Goal: Check status

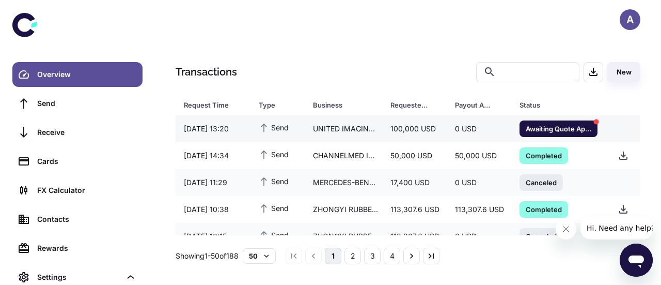
click at [559, 125] on span "Awaiting Quote Approval" at bounding box center [559, 128] width 78 height 10
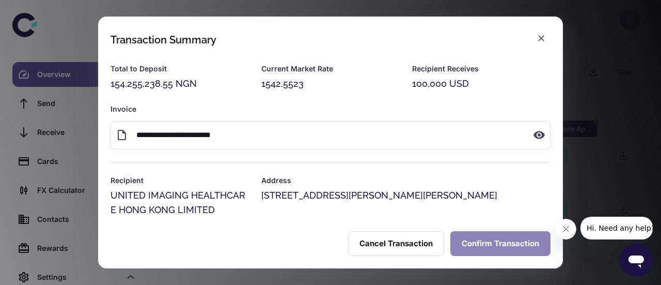
click at [492, 236] on button "Confirm Transaction" at bounding box center [501, 243] width 100 height 25
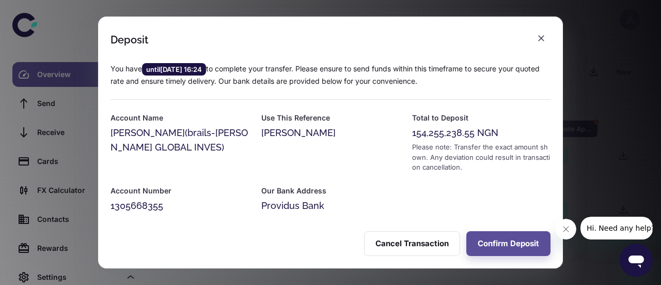
click at [492, 236] on button "Confirm Deposit" at bounding box center [509, 243] width 84 height 25
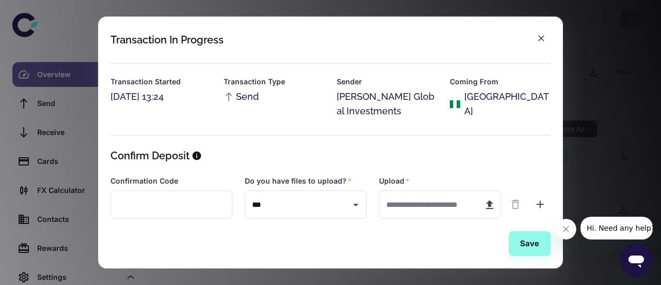
click at [542, 35] on icon "button" at bounding box center [541, 38] width 10 height 10
